Goal: Navigation & Orientation: Find specific page/section

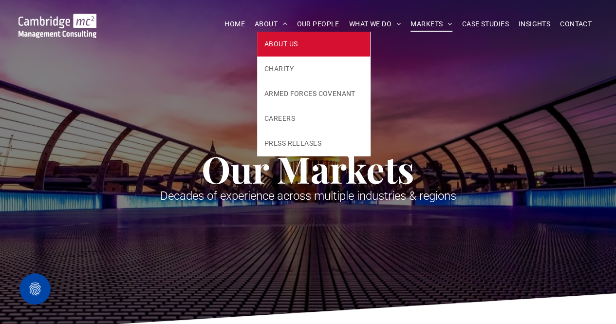
click at [280, 37] on link "ABOUT US" at bounding box center [313, 44] width 113 height 25
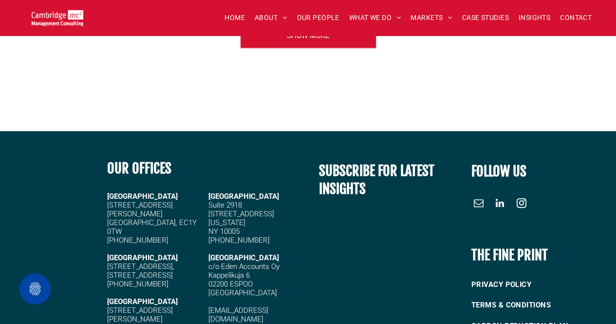
scroll to position [180, 0]
